Goal: Task Accomplishment & Management: Complete application form

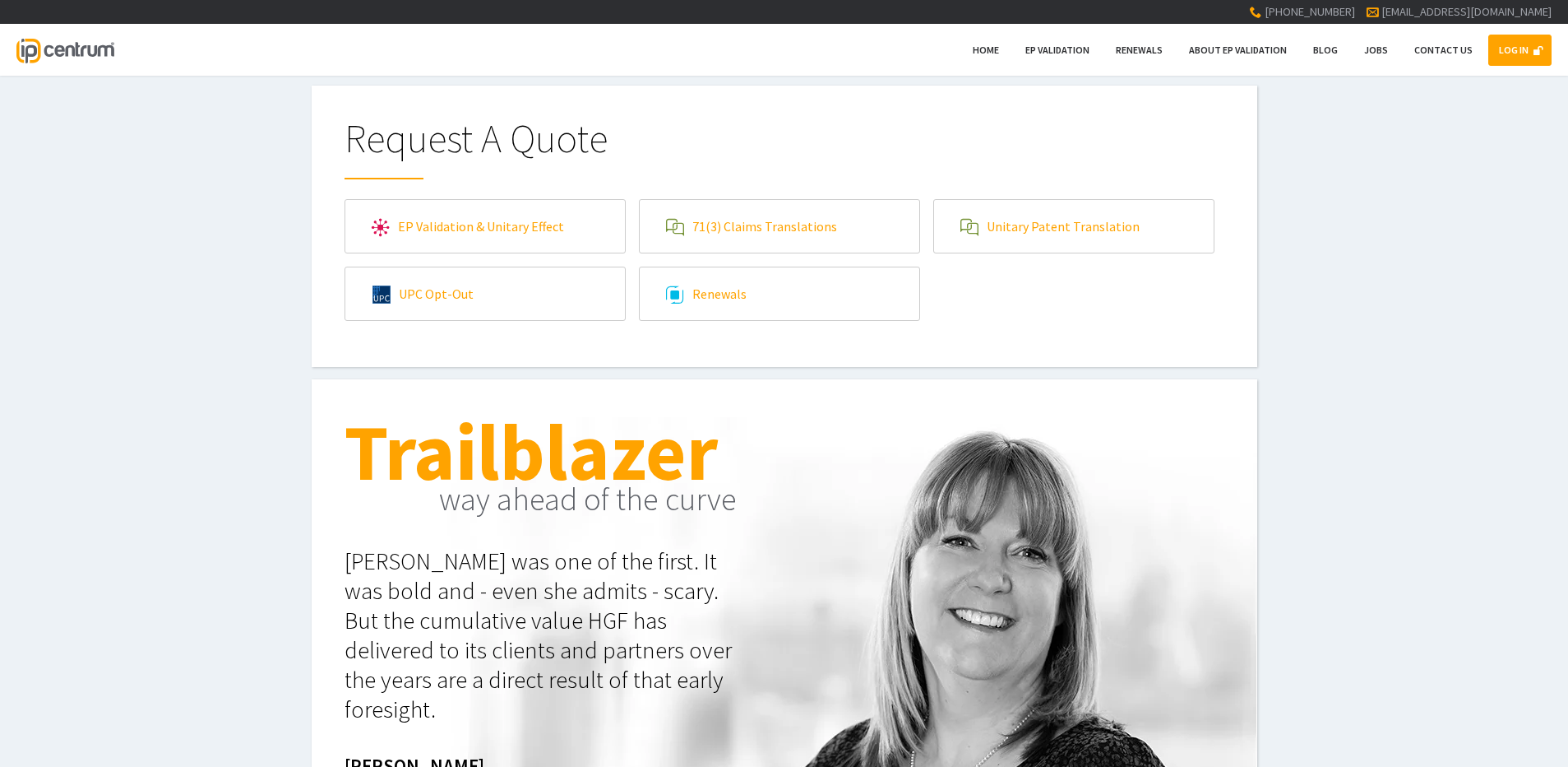
click at [524, 232] on link "EP Validation & Unitary Effect" at bounding box center [485, 226] width 280 height 52
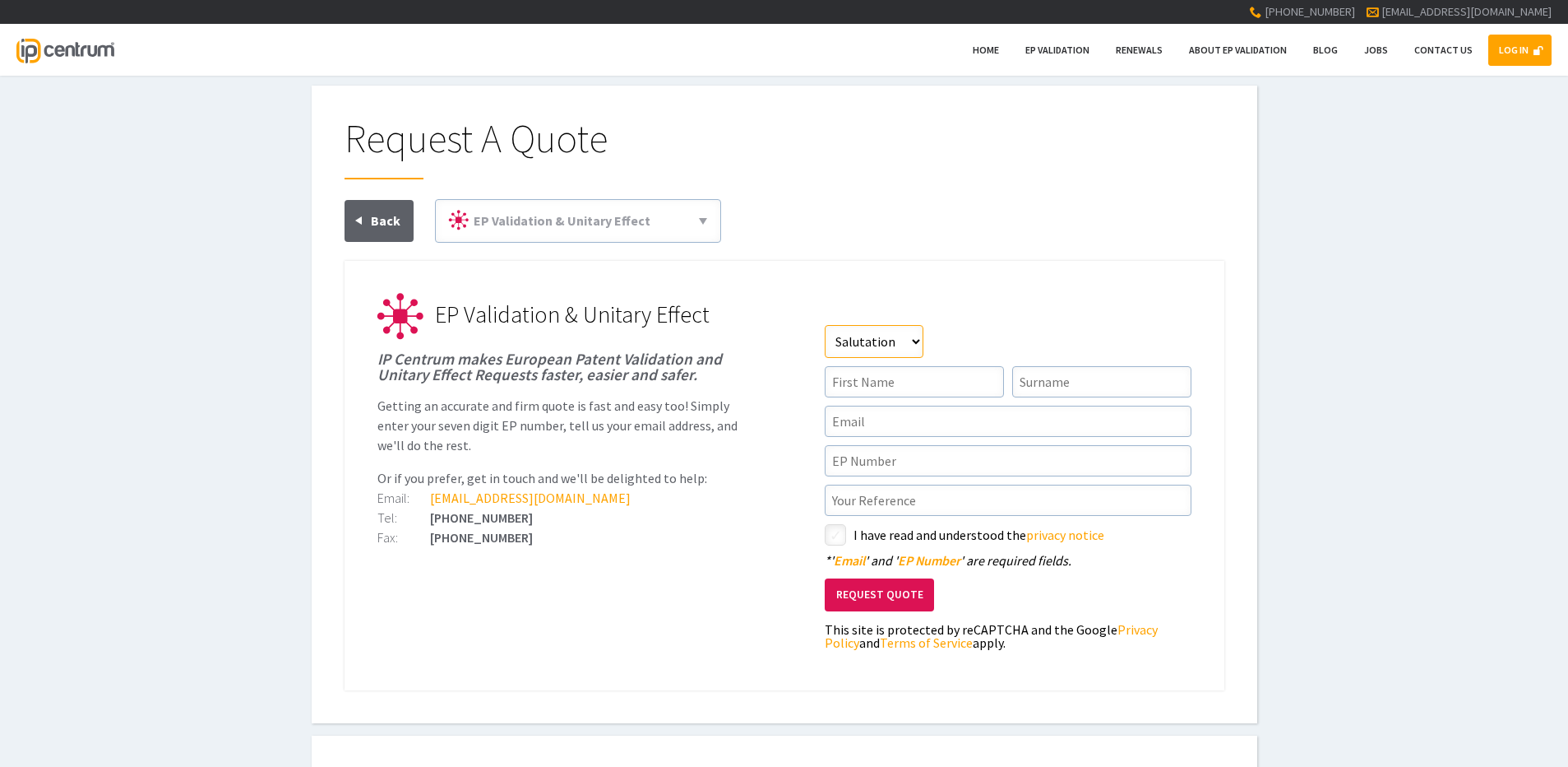
click at [918, 341] on select"] "Salutation Mr Mrs Miss Ms Dr [PERSON_NAME]" at bounding box center [875, 342] width 99 height 33
select select"] "Mr"
click at [825, 325] on select"] "Salutation Mr Mrs Miss Ms Dr [PERSON_NAME]" at bounding box center [875, 342] width 99 height 33
click at [930, 382] on input"] "text" at bounding box center [914, 382] width 179 height 31
type input"] "[PERSON_NAME]"
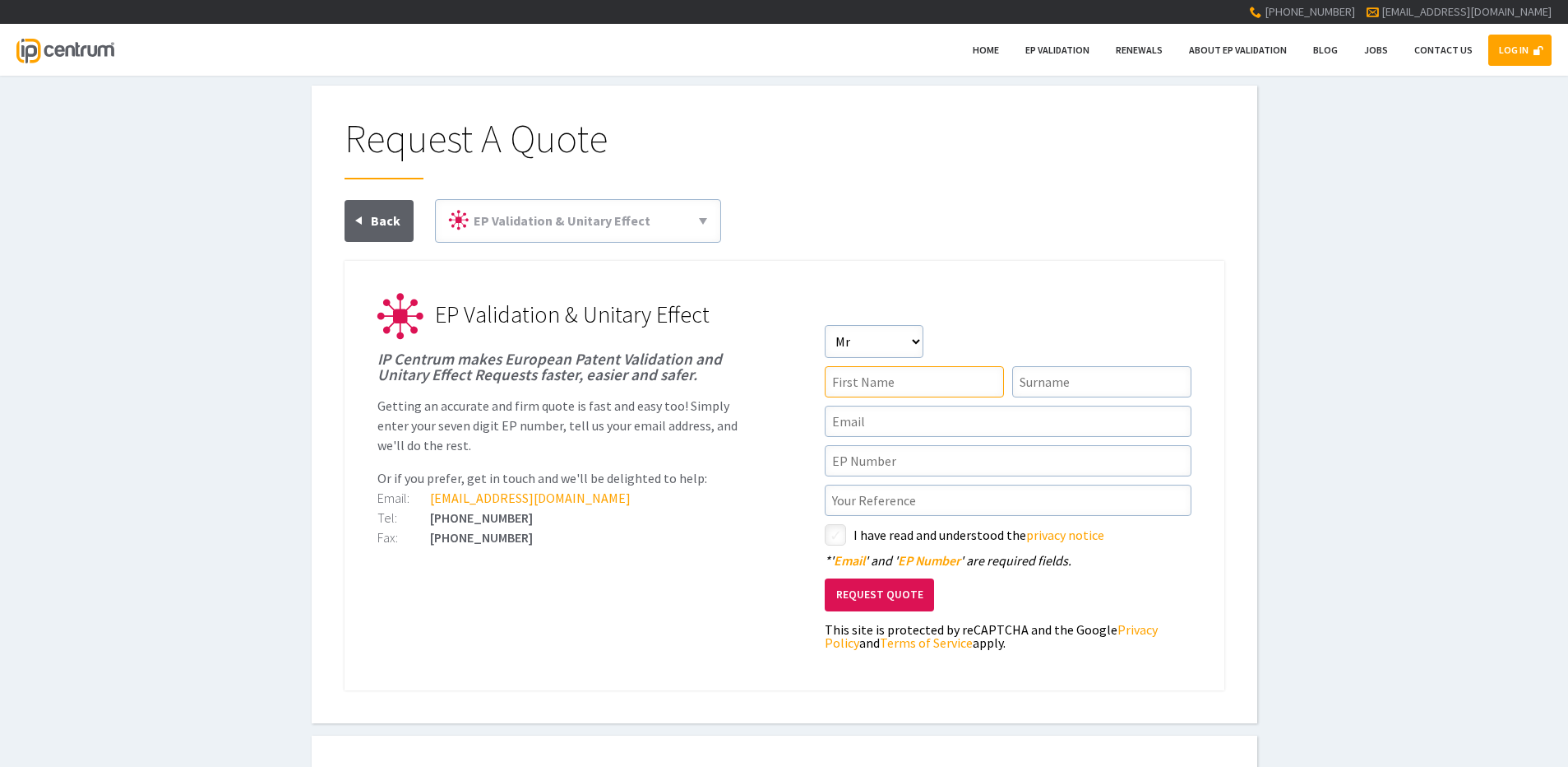
type input"] "[PERSON_NAME]"
type input"] "[EMAIL_ADDRESS][DOMAIN_NAME]"
type input"] "21187972.1"
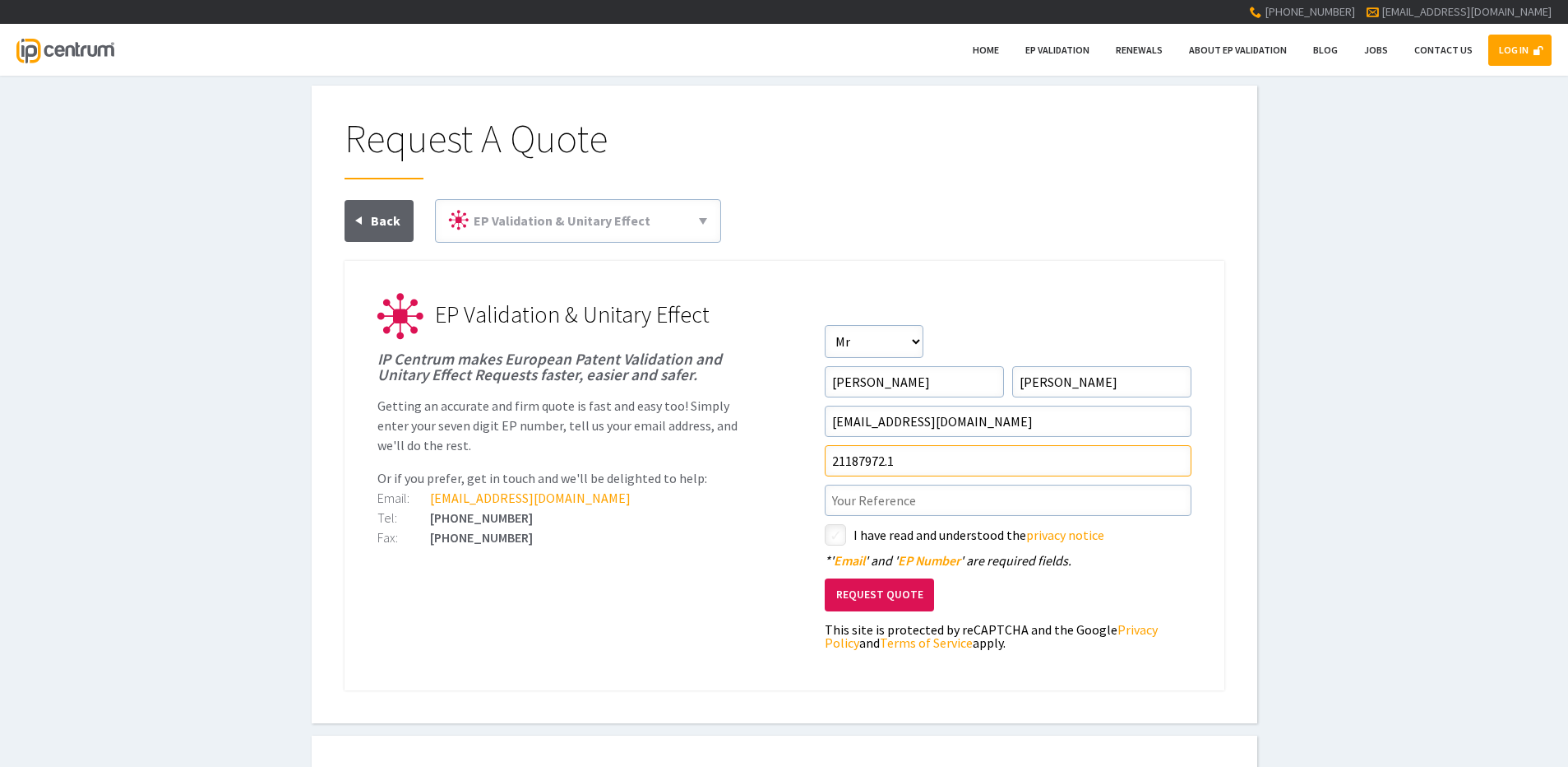
type input"] "P9176EPP2"
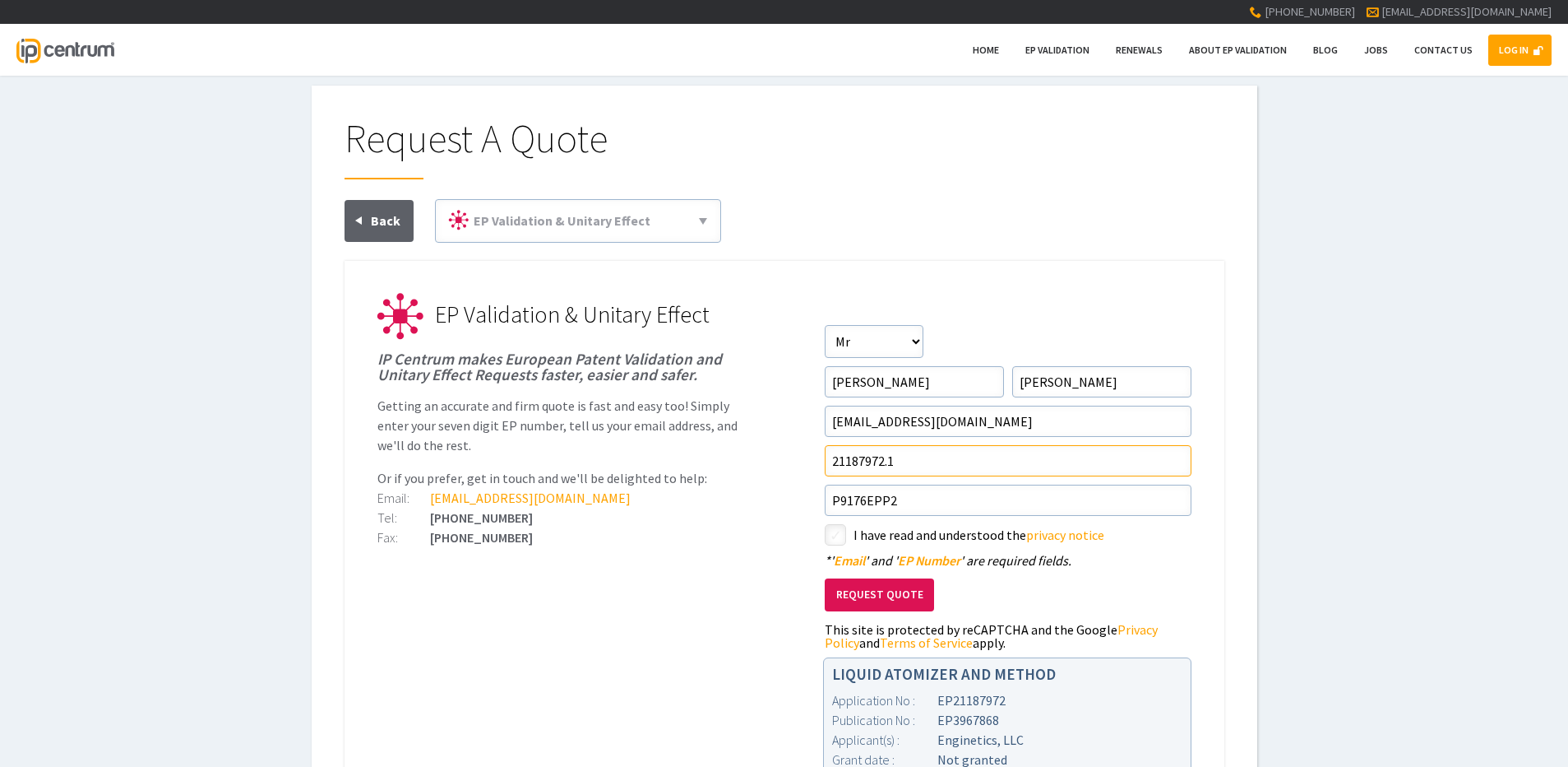
drag, startPoint x: 915, startPoint y: 462, endPoint x: 796, endPoint y: 452, distance: 119.4
click at [796, 452] on ul "EP Validation & Unitary Effect IP Centrum makes European Patent Validation and …" at bounding box center [784, 536] width 880 height 550
type input"] "16799482.1"
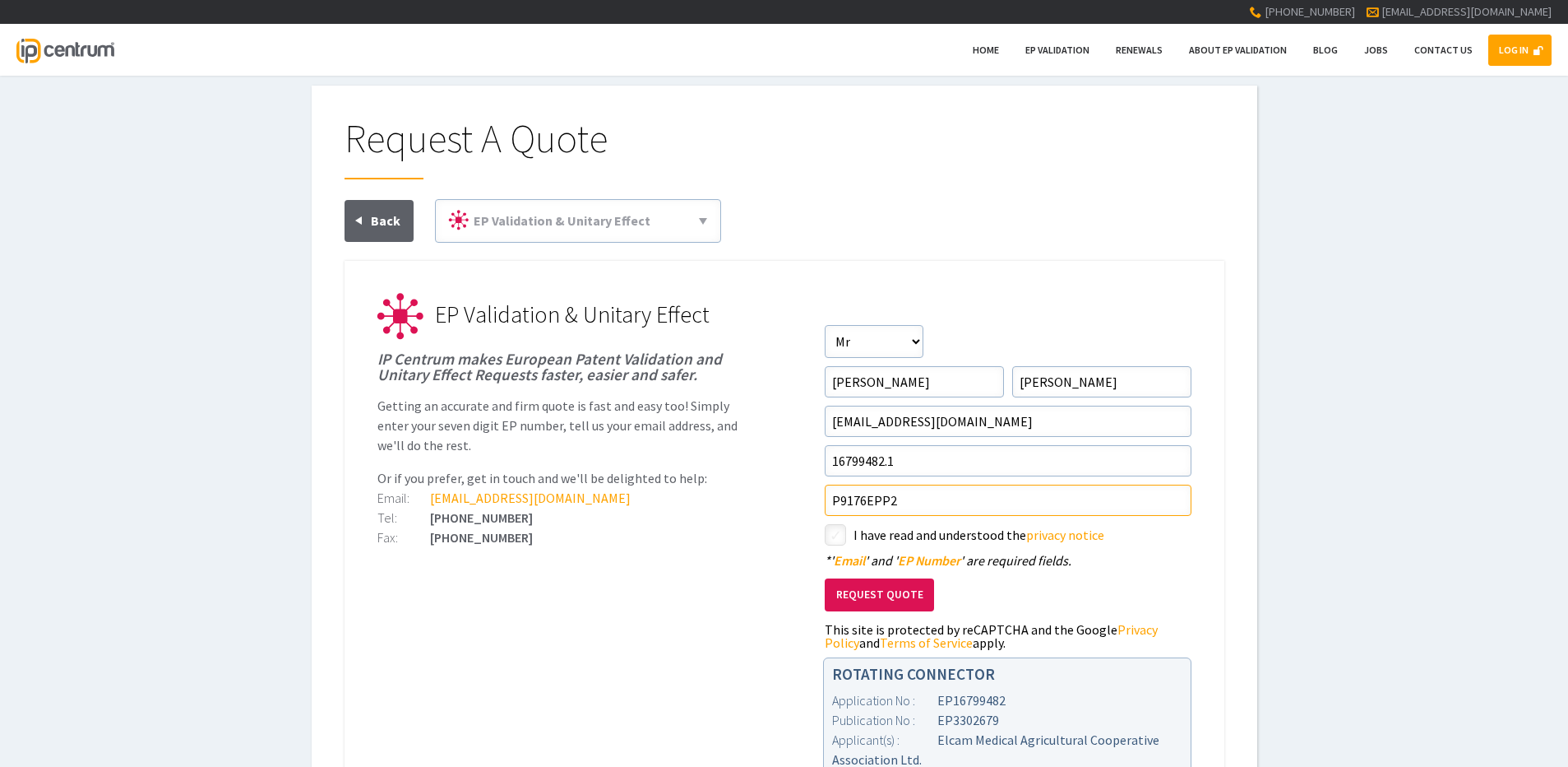
drag, startPoint x: 902, startPoint y: 494, endPoint x: 842, endPoint y: 507, distance: 61.4
click at [842, 507] on input"] "P9176EPP2" at bounding box center [1009, 501] width 367 height 31
type input"] "P10033EPP/PJE"
click at [839, 534] on input"] "checkbox" at bounding box center [838, 536] width 20 height 20
checkbox input"] "true"
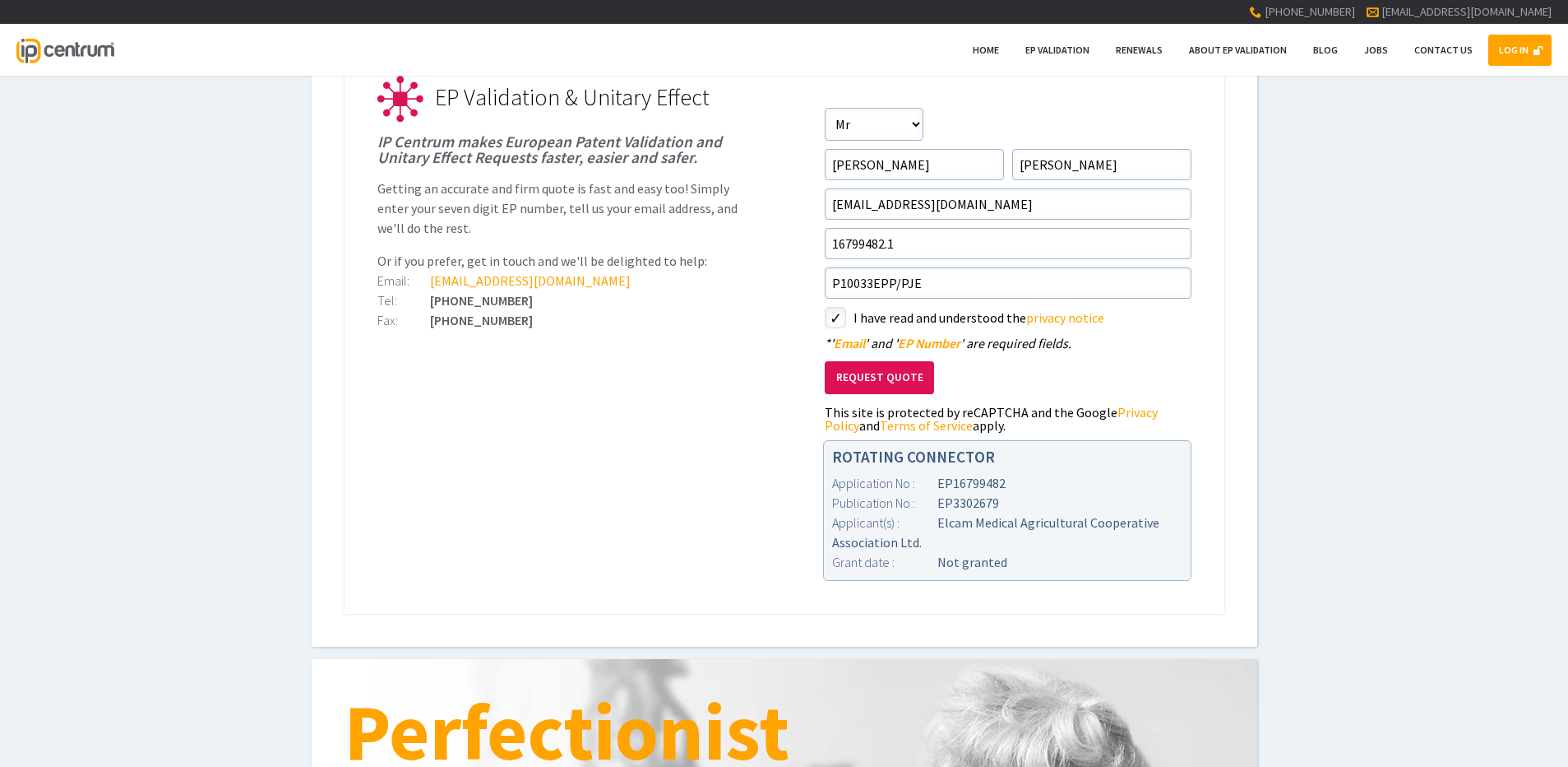
scroll to position [247, 0]
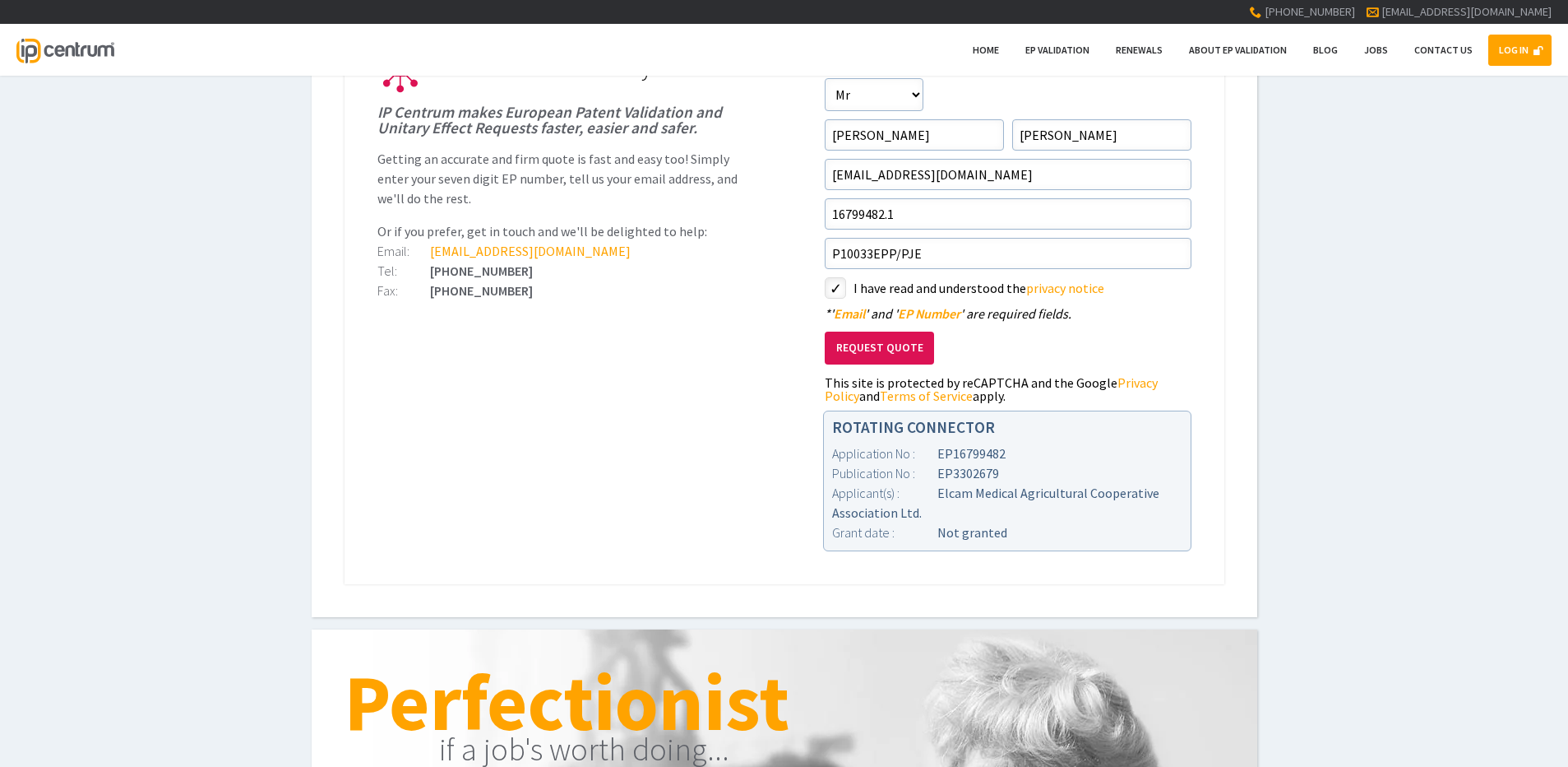
click at [863, 346] on button "Request Quote" at bounding box center [879, 348] width 109 height 34
